Goal: Information Seeking & Learning: Learn about a topic

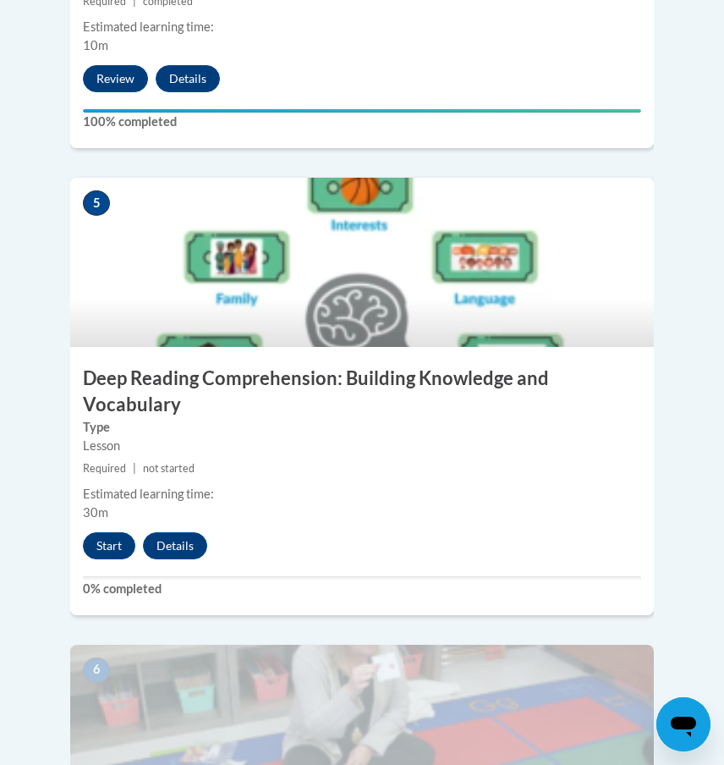
scroll to position [2221, 0]
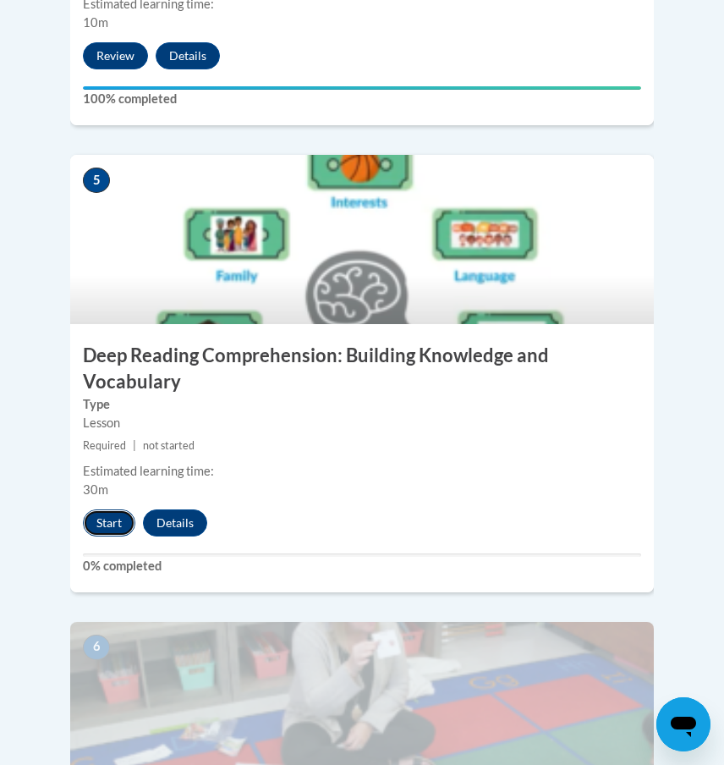
click at [112, 509] on button "Start" at bounding box center [109, 522] width 52 height 27
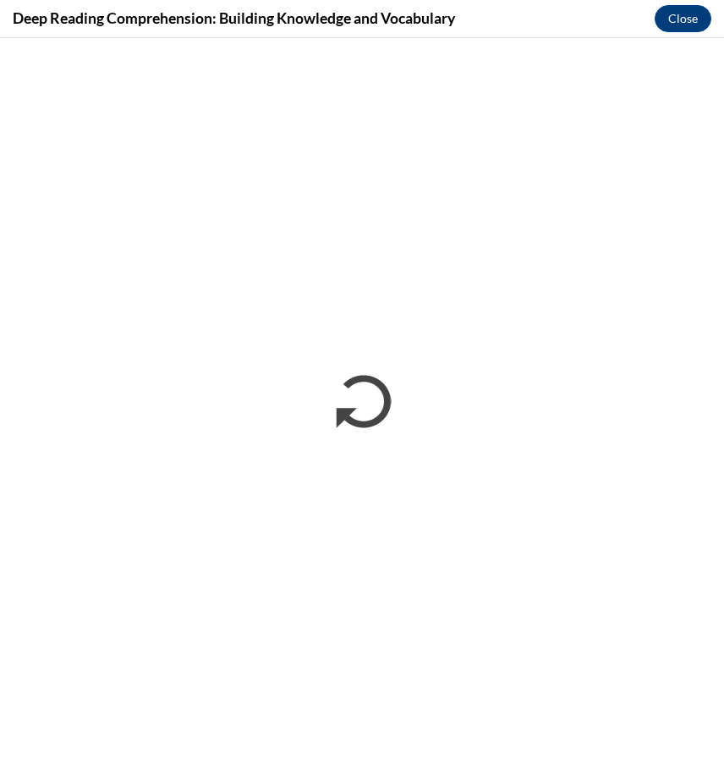
scroll to position [0, 0]
